Goal: Task Accomplishment & Management: Manage account settings

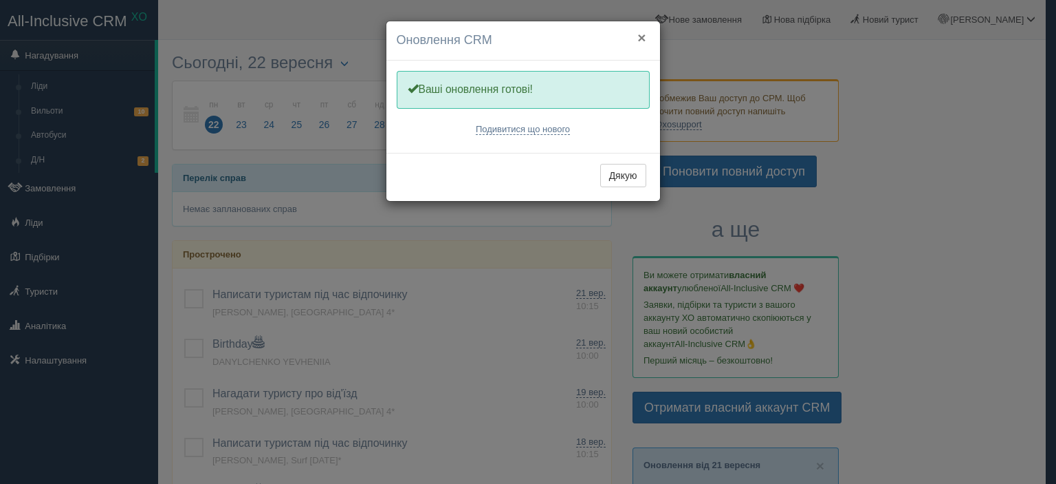
click at [645, 30] on button "×" at bounding box center [642, 37] width 8 height 14
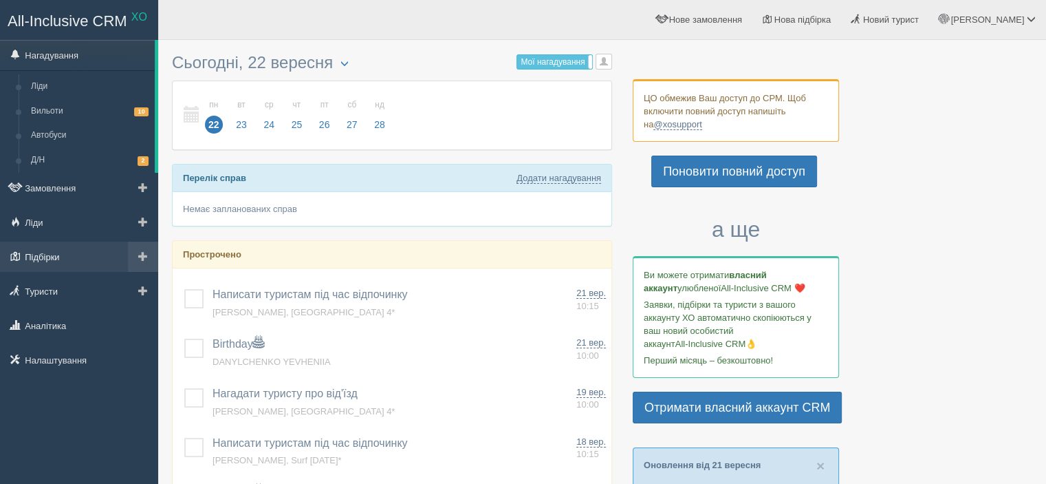
click at [43, 258] on link "Підбірки" at bounding box center [79, 256] width 158 height 30
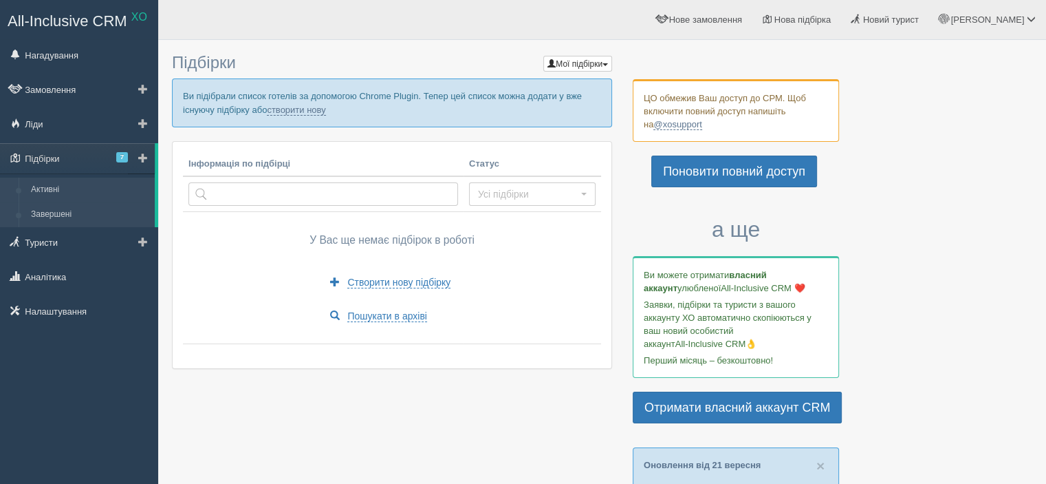
click at [47, 215] on link "Завершені" at bounding box center [90, 214] width 130 height 25
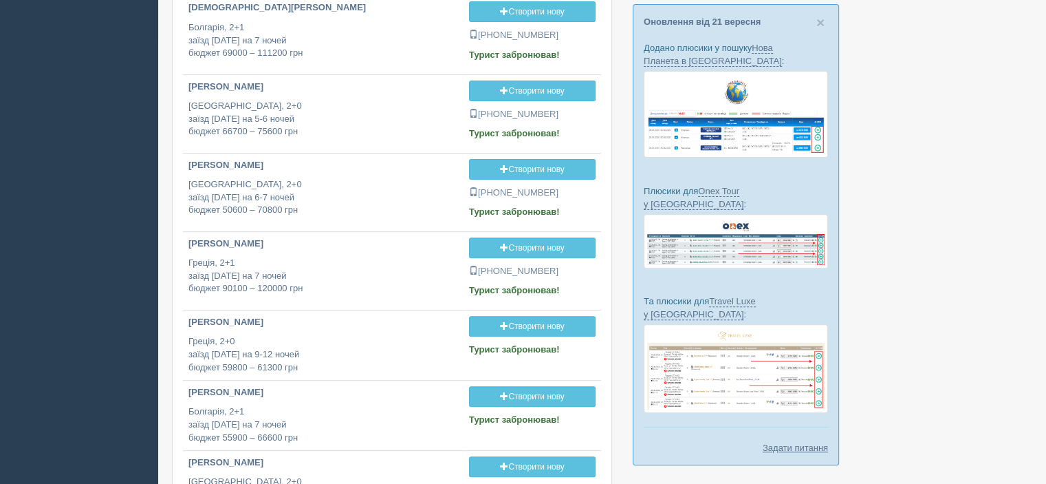
scroll to position [626, 0]
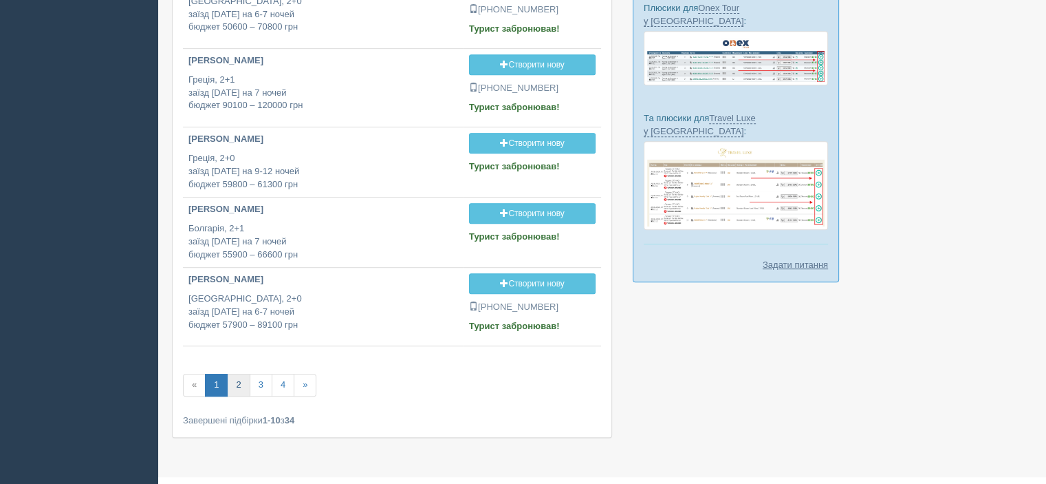
click at [243, 382] on link "2" at bounding box center [238, 384] width 23 height 23
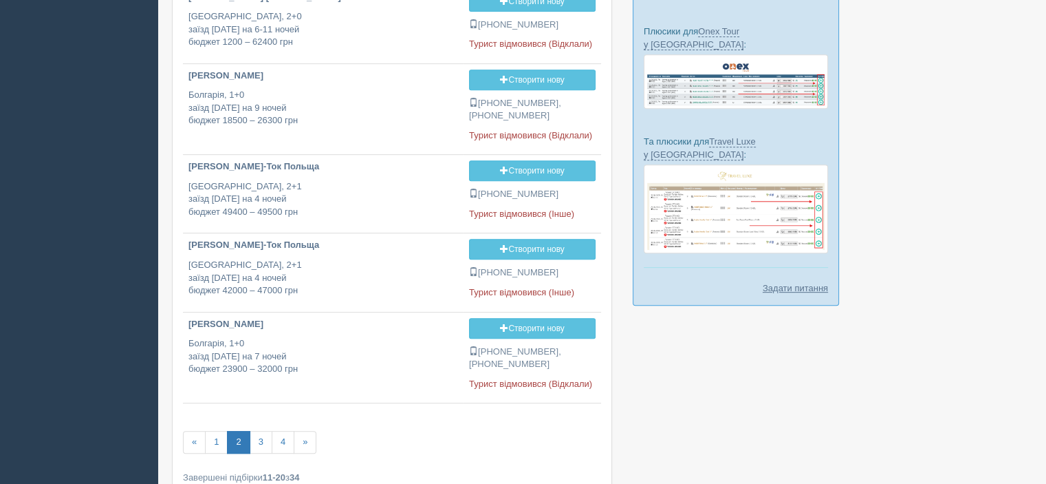
scroll to position [615, 0]
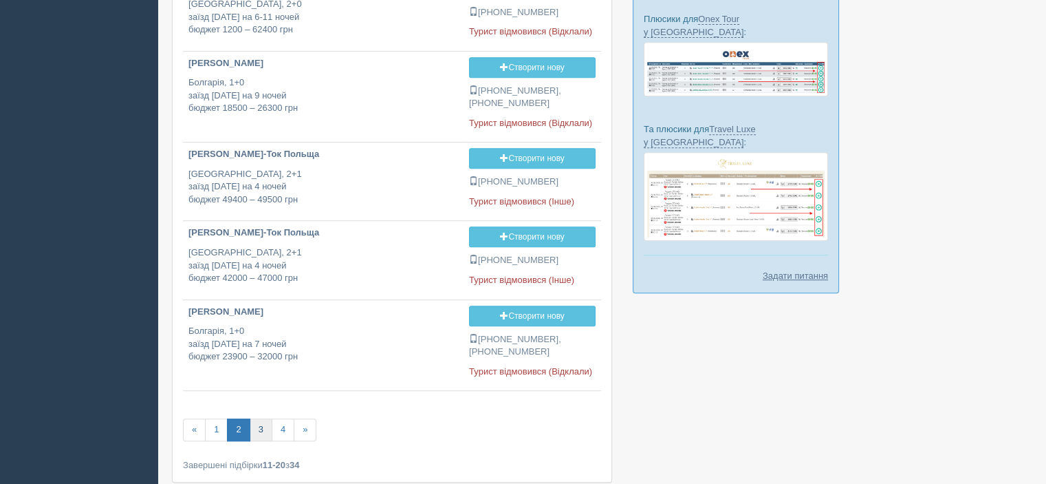
click at [260, 428] on link "3" at bounding box center [261, 429] width 23 height 23
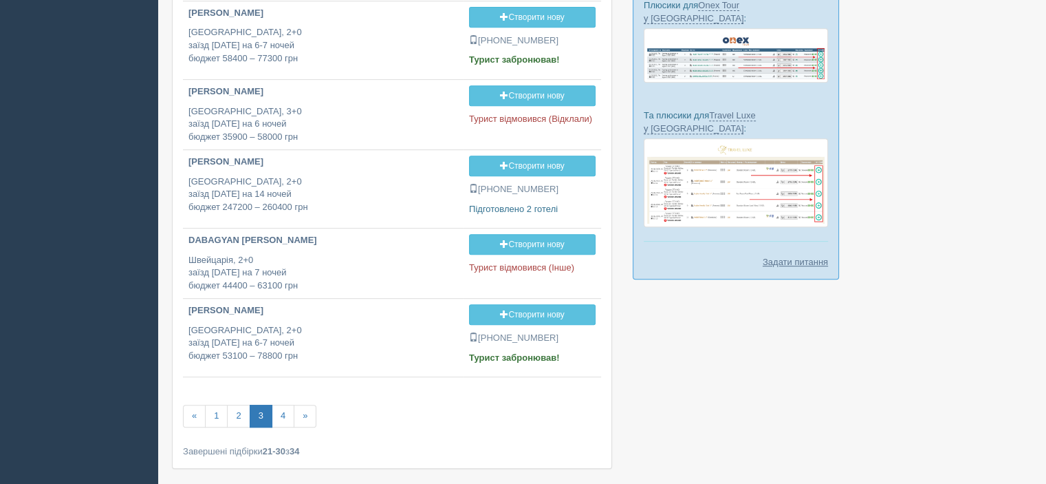
scroll to position [631, 0]
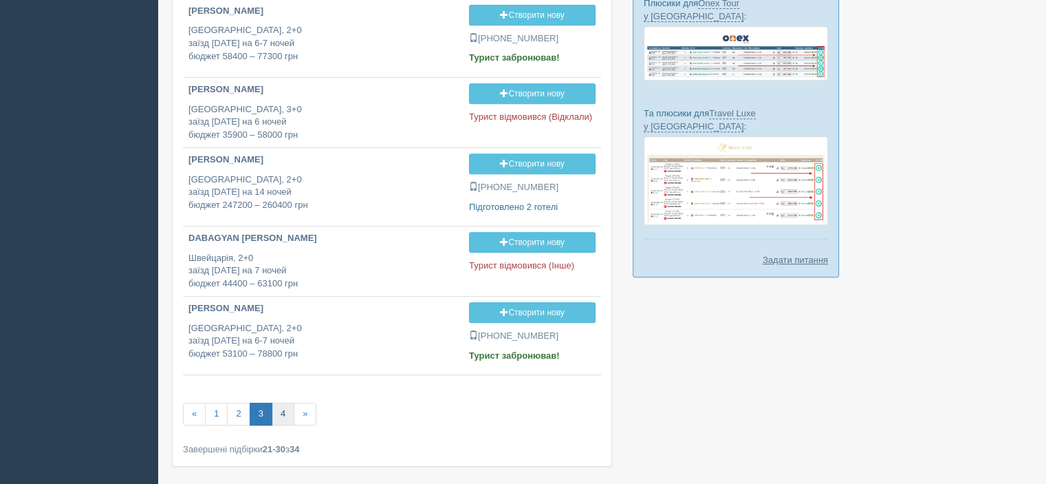
click at [274, 406] on link "4" at bounding box center [283, 413] width 23 height 23
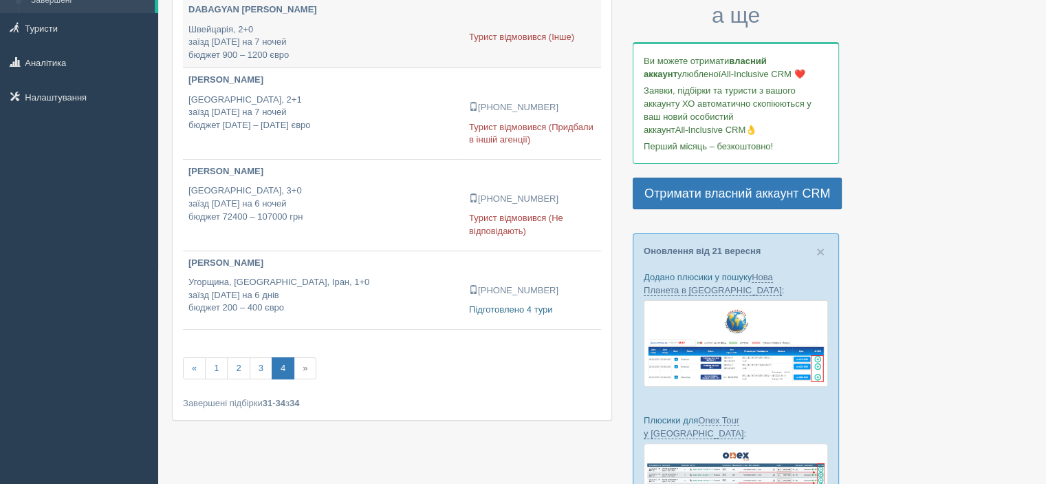
scroll to position [275, 0]
